Goal: Transaction & Acquisition: Purchase product/service

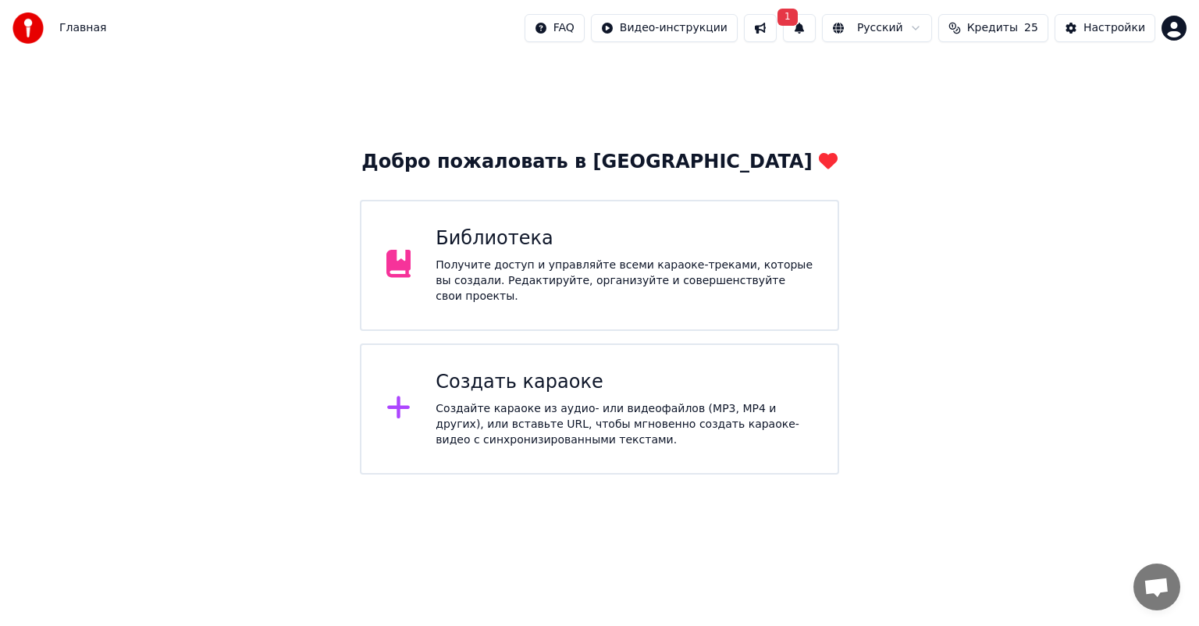
click at [993, 27] on span "Кредиты" at bounding box center [992, 28] width 51 height 16
click at [1005, 145] on button "Обновить" at bounding box center [1004, 145] width 94 height 28
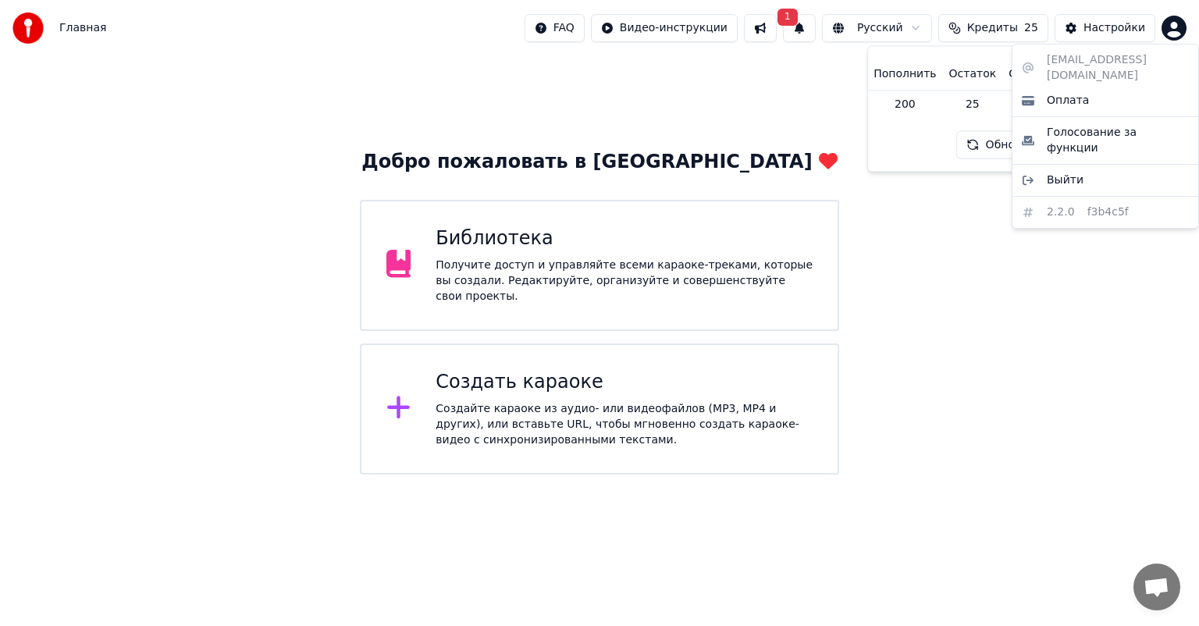
click at [1178, 34] on html "Главная FAQ Видео-инструкции 1 Русский Кредиты 25 Настройки Добро пожаловать в …" at bounding box center [599, 237] width 1199 height 475
click at [1130, 94] on div "Оплата" at bounding box center [1105, 100] width 180 height 25
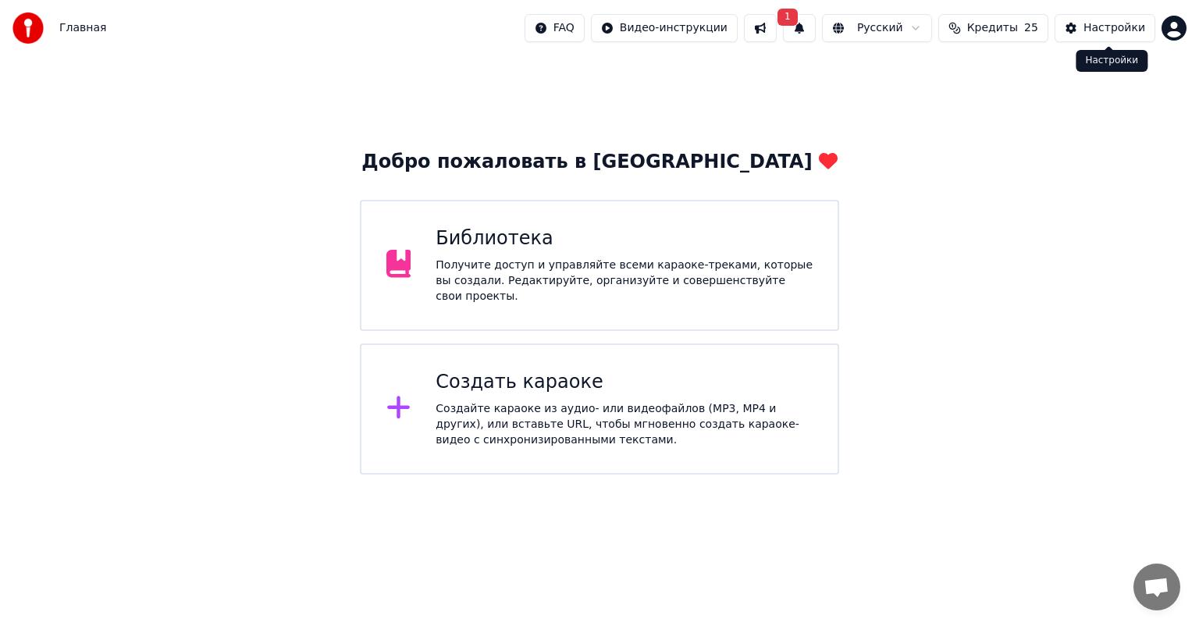
click at [1117, 27] on div "Настройки" at bounding box center [1114, 28] width 62 height 16
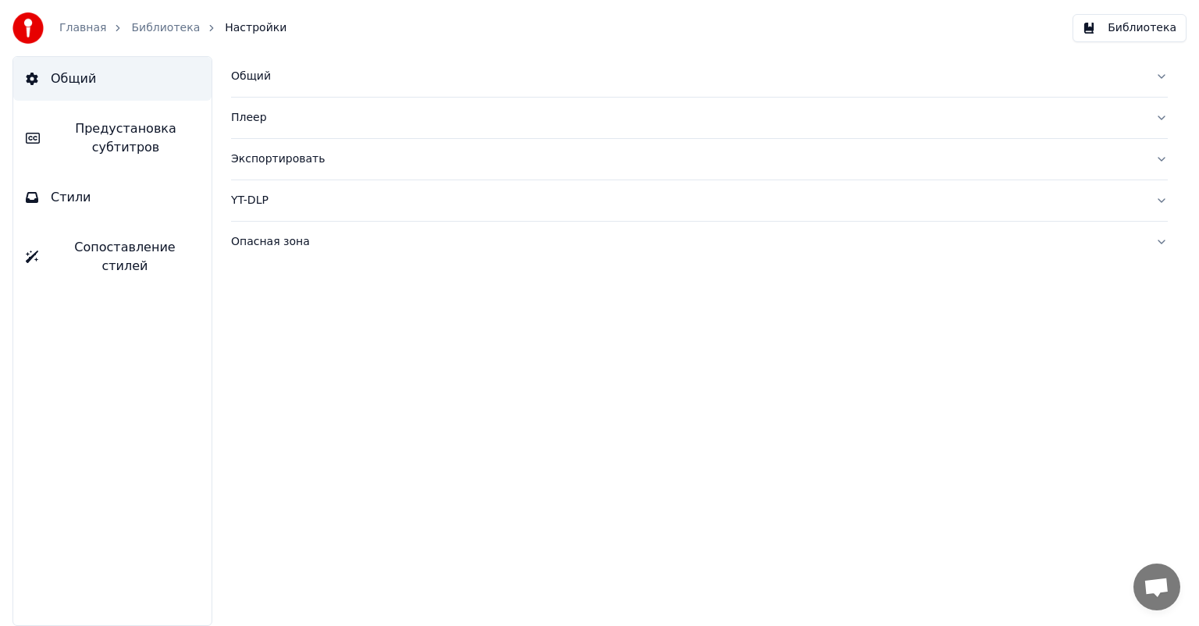
click at [84, 26] on link "Главная" at bounding box center [82, 28] width 47 height 16
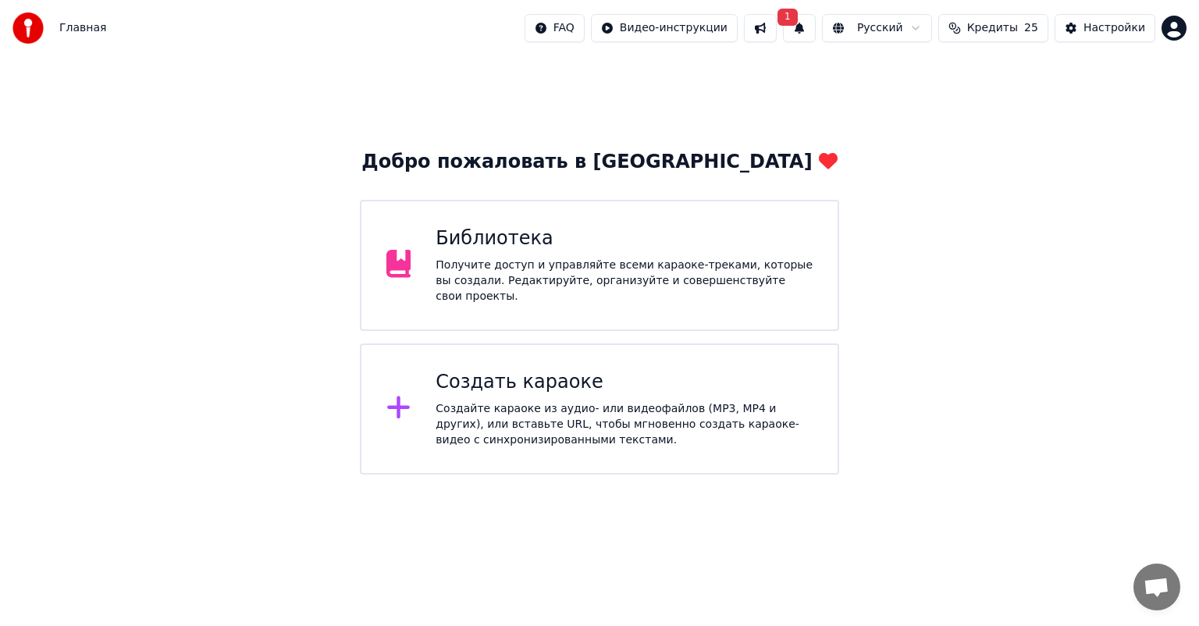
click at [1007, 21] on span "Кредиты" at bounding box center [992, 28] width 51 height 16
click at [816, 28] on button "1" at bounding box center [799, 28] width 33 height 28
click at [994, 18] on button "Кредиты 25" at bounding box center [993, 28] width 110 height 28
click at [1074, 103] on td "45" at bounding box center [1071, 104] width 138 height 28
click at [918, 108] on td "200" at bounding box center [904, 104] width 75 height 28
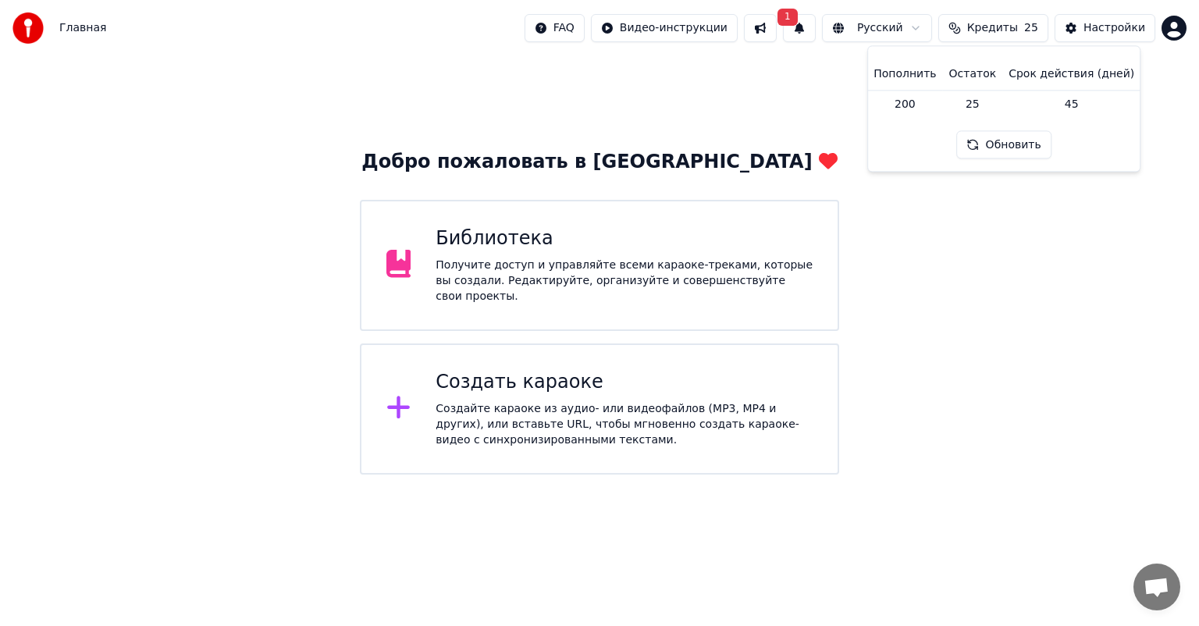
click at [922, 80] on th "Пополнить" at bounding box center [904, 74] width 75 height 31
click at [993, 72] on th "Остаток" at bounding box center [973, 74] width 60 height 31
click at [1051, 68] on th "Срок действия (дней)" at bounding box center [1071, 74] width 138 height 31
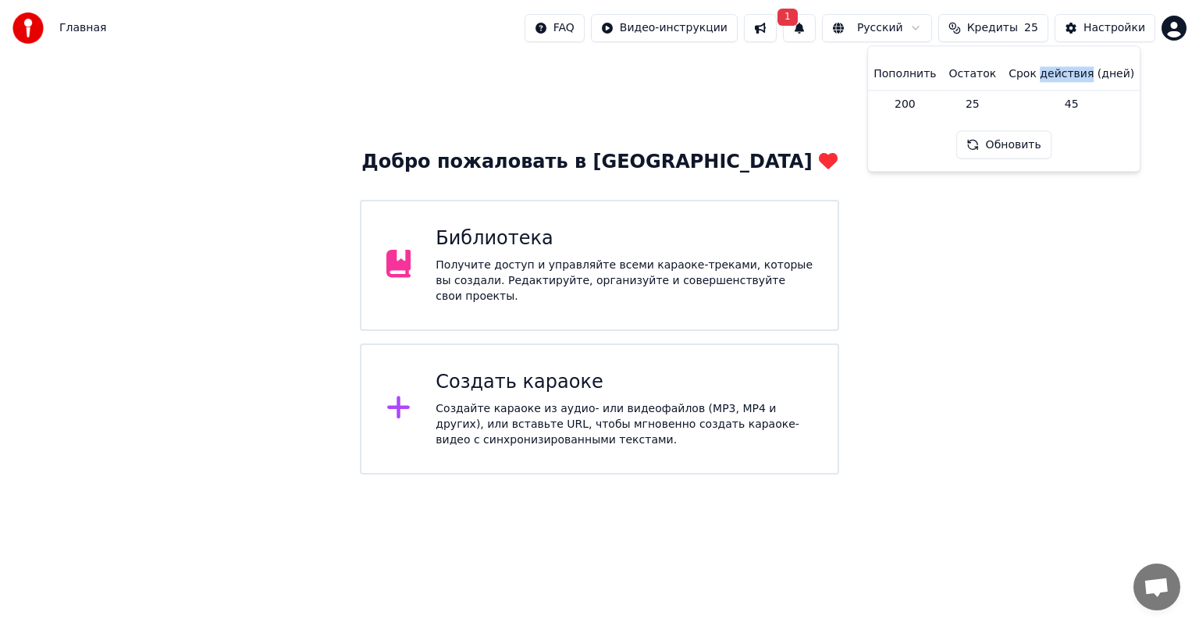
click at [1051, 68] on th "Срок действия (дней)" at bounding box center [1071, 74] width 138 height 31
click at [1107, 31] on div "Настройки" at bounding box center [1114, 28] width 62 height 16
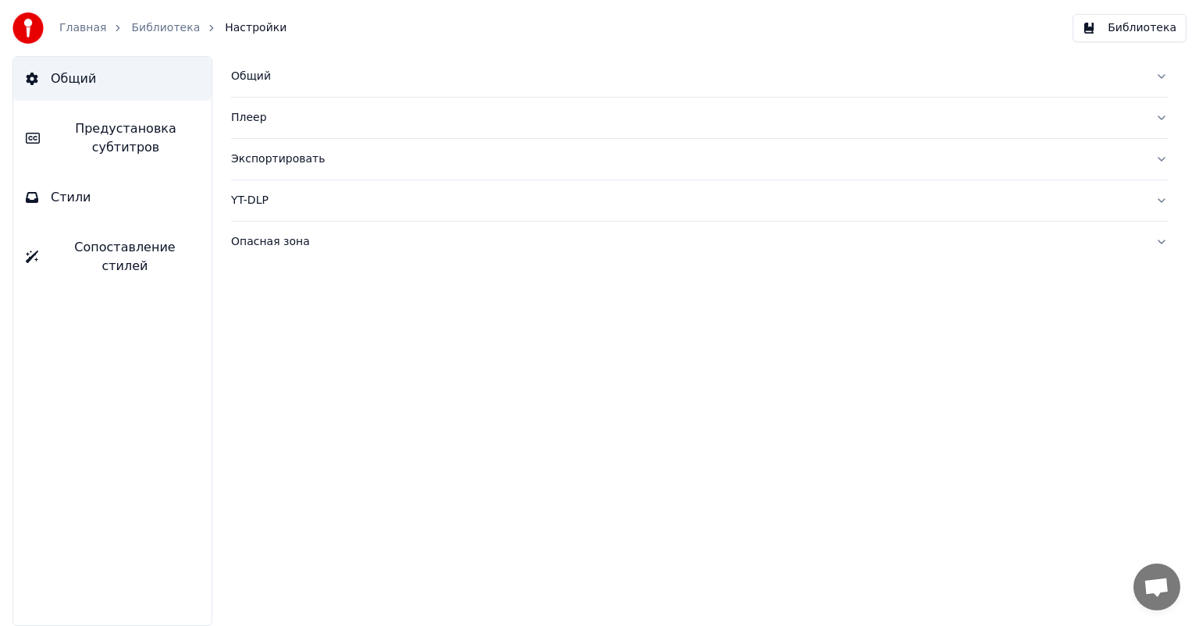
click at [71, 27] on link "Главная" at bounding box center [82, 28] width 47 height 16
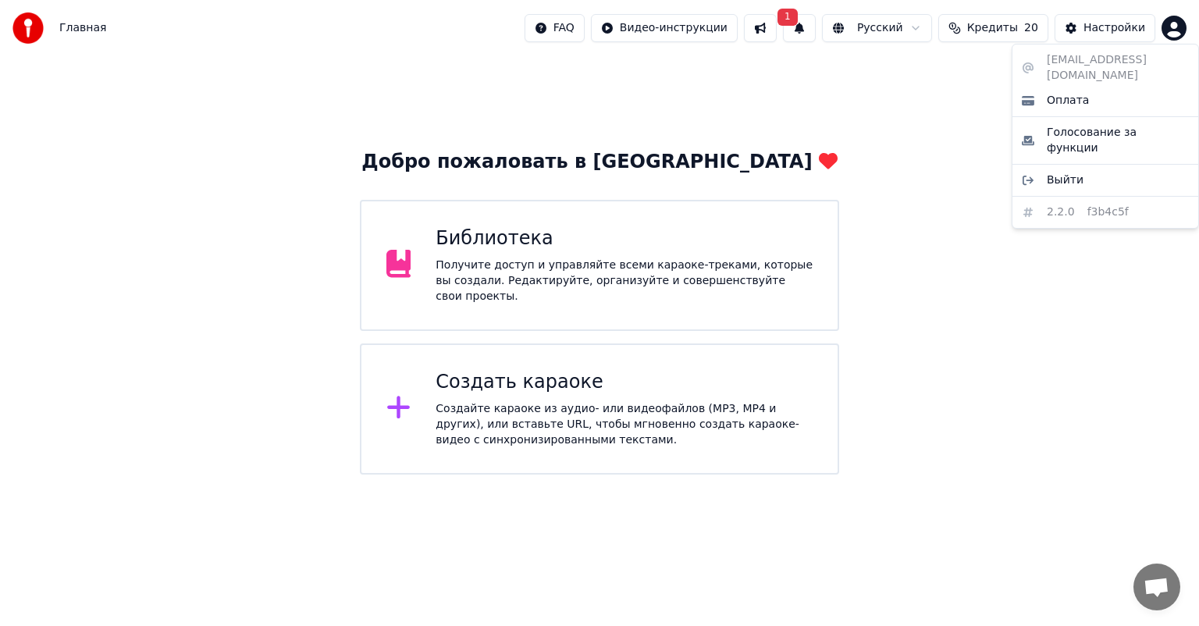
click at [1182, 30] on html "Главная FAQ Видео-инструкции 1 Русский Кредиты 20 Настройки Добро пожаловать в …" at bounding box center [599, 237] width 1199 height 475
click at [1109, 94] on div "Оплата" at bounding box center [1105, 100] width 180 height 25
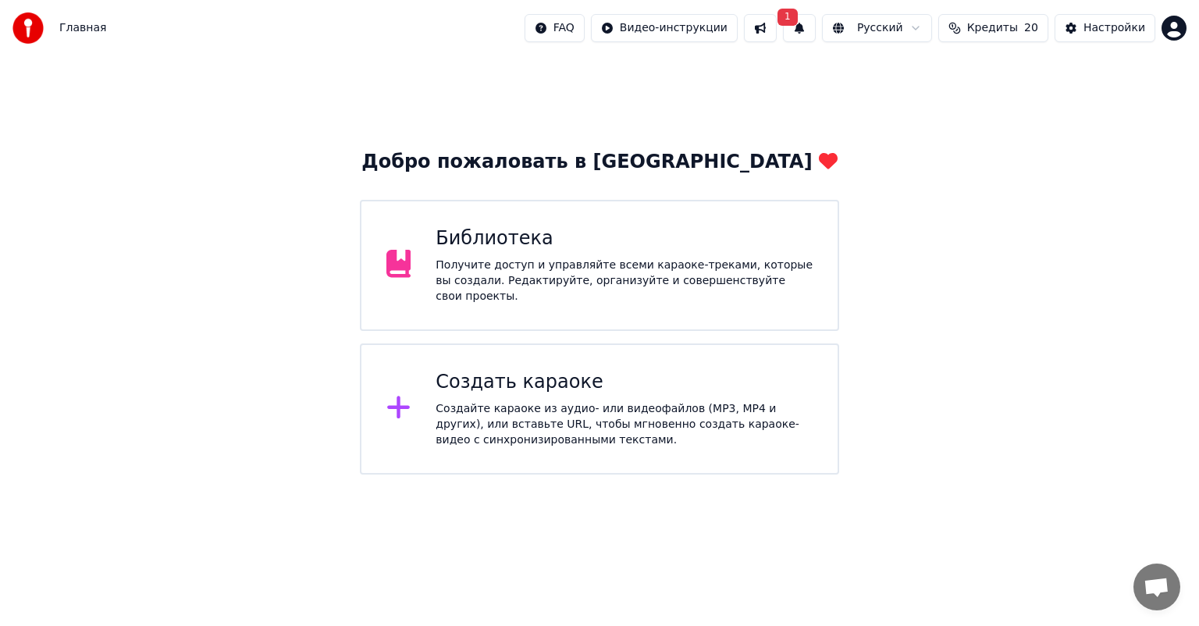
drag, startPoint x: 979, startPoint y: 44, endPoint x: 998, endPoint y: 25, distance: 26.5
click at [998, 25] on div "Главная FAQ Видео-инструкции 1 Русский Кредиты 20 Настройки" at bounding box center [599, 28] width 1199 height 56
click at [998, 25] on span "Кредиты" at bounding box center [992, 28] width 51 height 16
click at [996, 138] on button "Обновить" at bounding box center [1004, 145] width 94 height 28
